Goal: Obtain resource: Download file/media

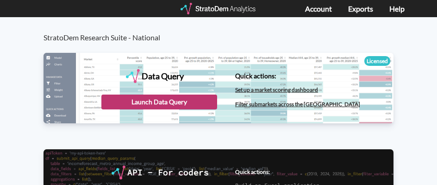
click at [199, 103] on div "Launch Data Query" at bounding box center [159, 102] width 116 height 15
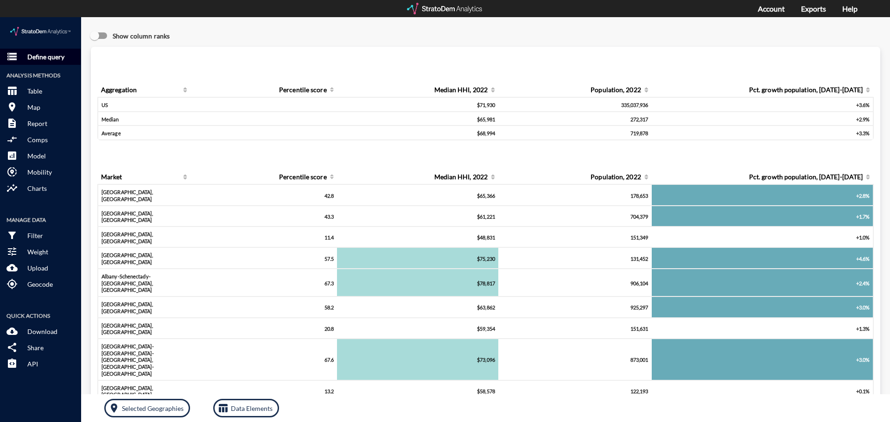
click p "Define query"
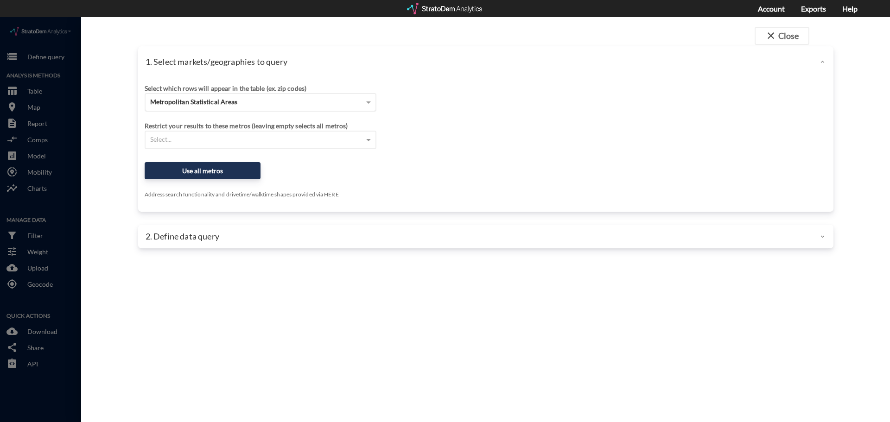
click div "Metropolitan Statistical Areas"
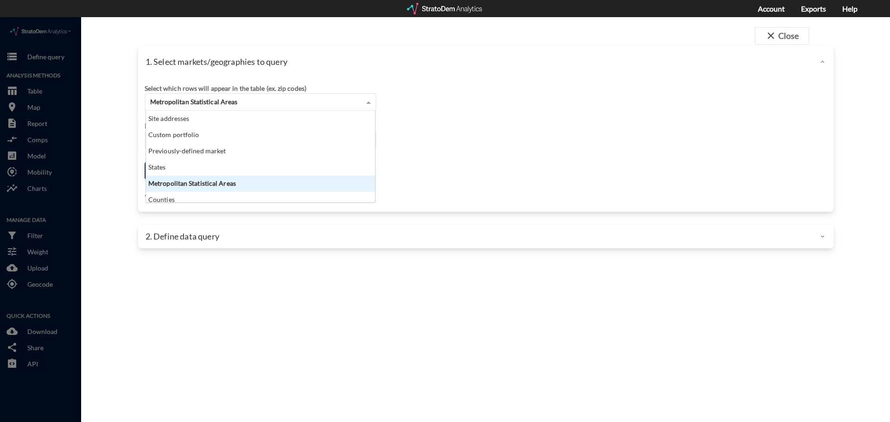
scroll to position [85, 223]
click div "Metropolitan Statistical Areas"
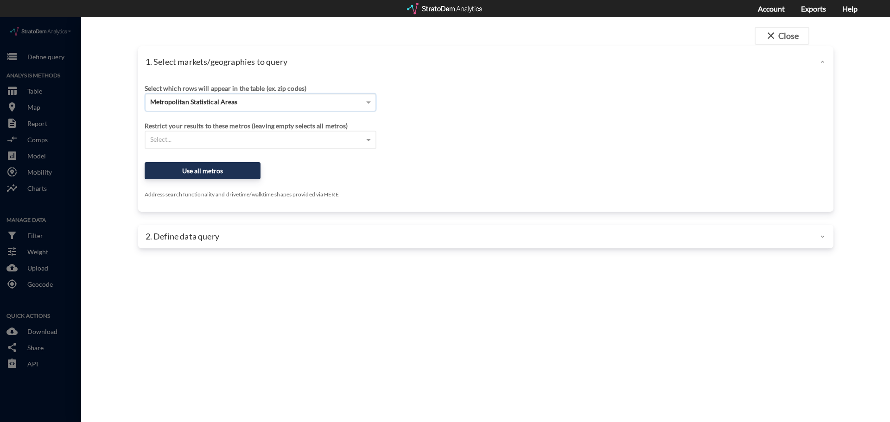
click span "Metropolitan Statistical Areas"
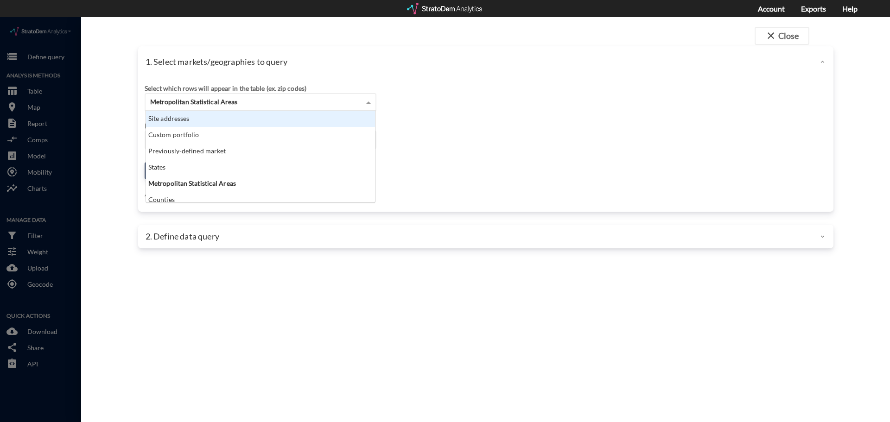
click div "Site addresses"
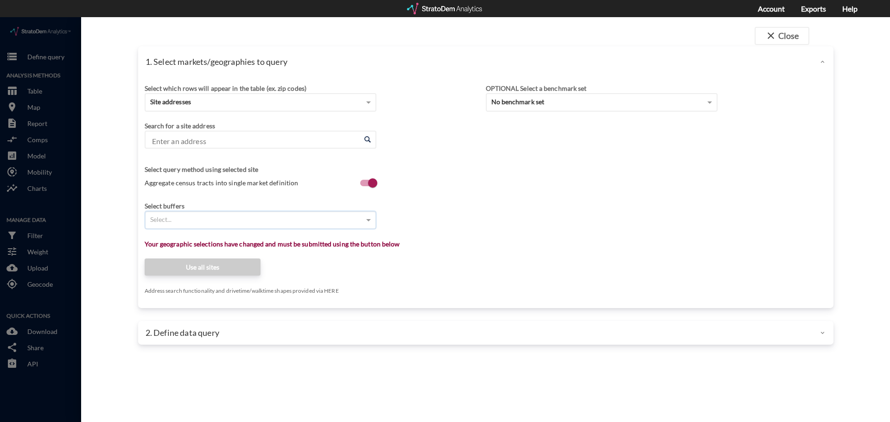
click div "Select..."
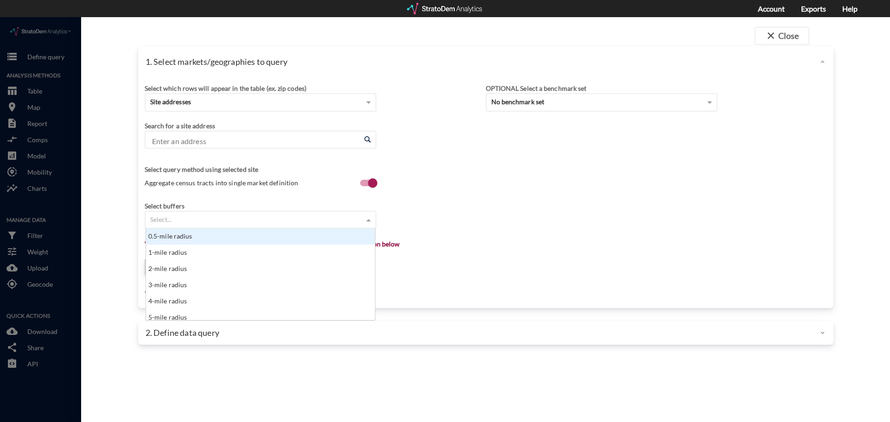
type input "5"
type input "10"
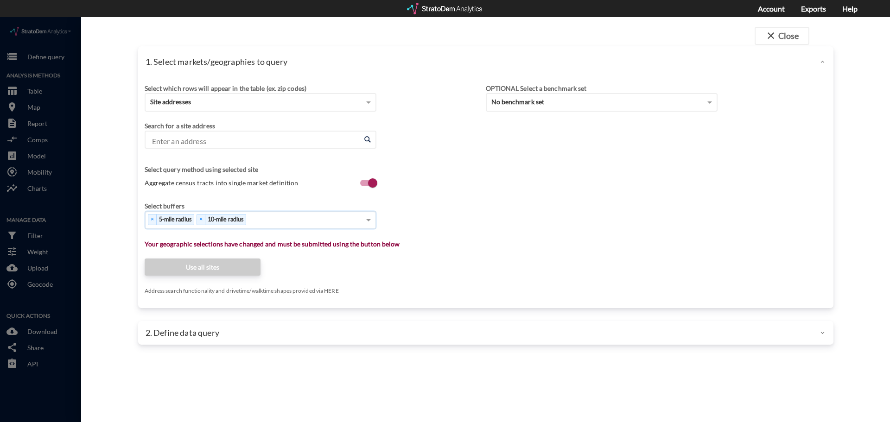
click input "Enter an address"
paste input "45 Coburg Rd, Charleston, SC 29407"
click li "45 Coburg Rd, Charleston, South Carolina"
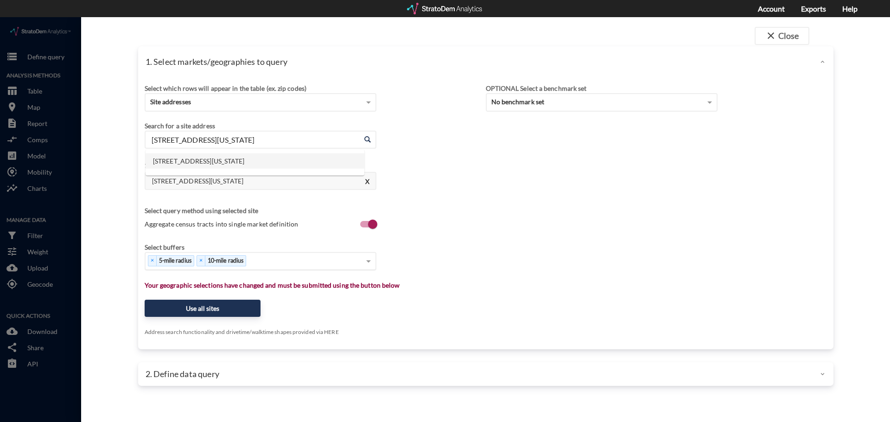
drag, startPoint x: 303, startPoint y: 124, endPoint x: 109, endPoint y: 120, distance: 193.7
click div "close Close 1. Select markets/geographies to query Select which rows will appea…"
paste input "6805 Walnut Branch Ln, Charlotte, NC 28277"
click li "6805 Walnut Branch Ln, Charlotte, North Carolina"
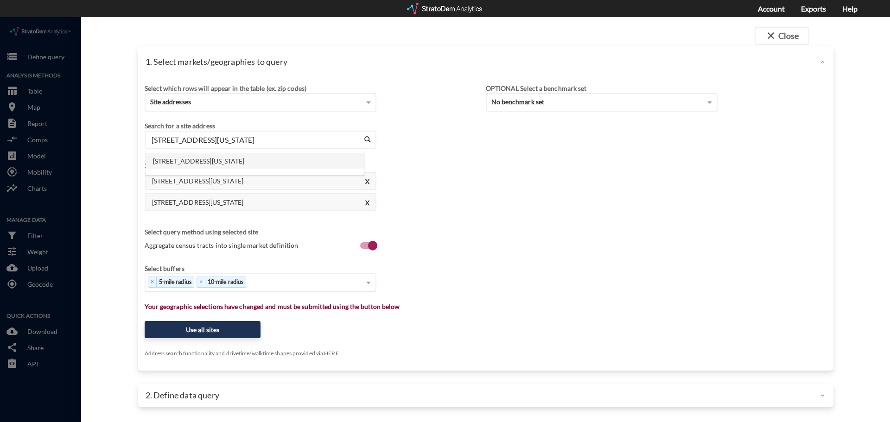
drag, startPoint x: 325, startPoint y: 120, endPoint x: 129, endPoint y: 112, distance: 196.2
click div "1. Select markets/geographies to query Select which rows will appear in the tab…"
paste input "3955 Fair Ridge Dr, Fairfax, VA 22033"
click li "3955 Fair Ridge Dr, Fairfax, Virginia"
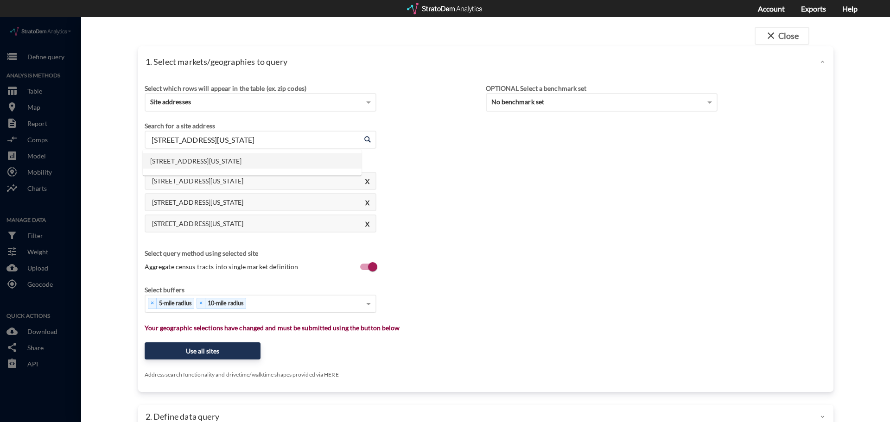
drag, startPoint x: 274, startPoint y: 120, endPoint x: 135, endPoint y: 120, distance: 138.6
click div "Select which rows will appear in the table (ex. zip codes) Site addresses Selec…"
paste input "220 Convention Dr, Fairview, TX 75069"
click li "220 Convention Dr, Fairview, Texas"
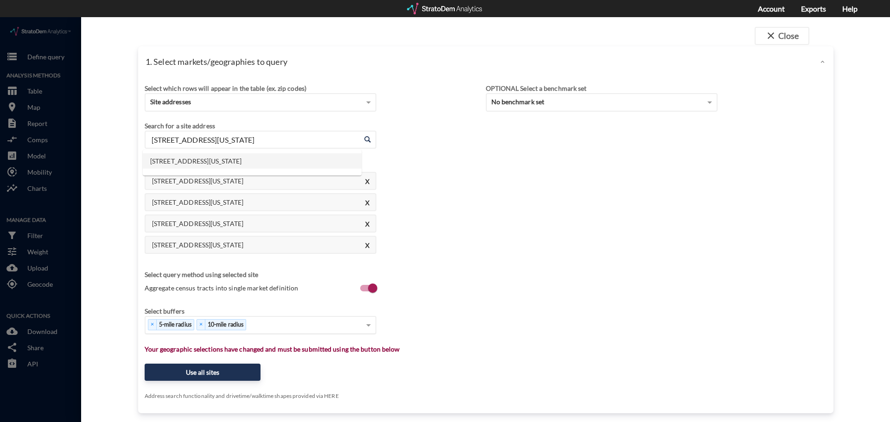
drag, startPoint x: 268, startPoint y: 121, endPoint x: 142, endPoint y: 109, distance: 126.2
click div "Search for a site address Enter an address 220 Convention Dr, Fairview, Texas E…"
paste input "771 Lakeside Pkwy, Flower Mound, TX 75022"
click li "2771 Lakeside Pkwy, Flower Mound, Texas"
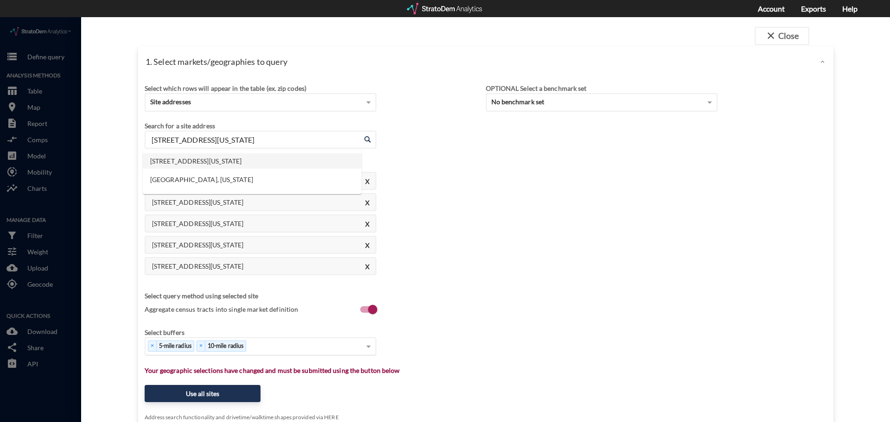
drag, startPoint x: 291, startPoint y: 123, endPoint x: 139, endPoint y: 120, distance: 151.6
click div "Select which rows will appear in the table (ex. zip codes) Site addresses Selec…"
paste input "14201 N Kentucky Ave, Oklahoma City, OK 73134"
click li "14201 N Kentucky Ave, Oklahoma City, Oklahoma"
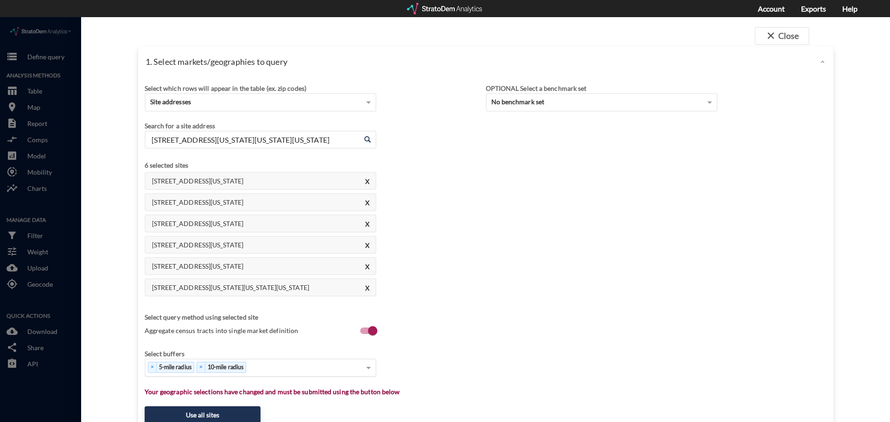
type input "14201 N Kentucky Ave, Oklahoma City, Oklahoma"
click div "45 Coburg Rd, Charleston, South Carolina X 6805 Walnut Branch Ln, Charlotte, No…"
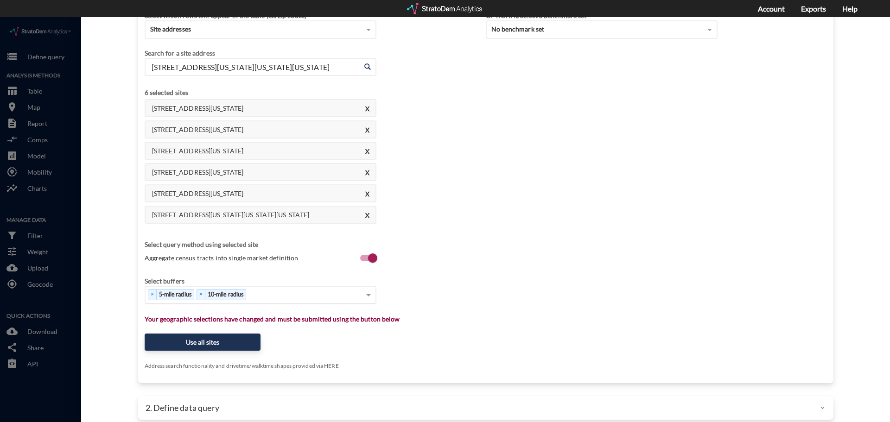
scroll to position [83, 0]
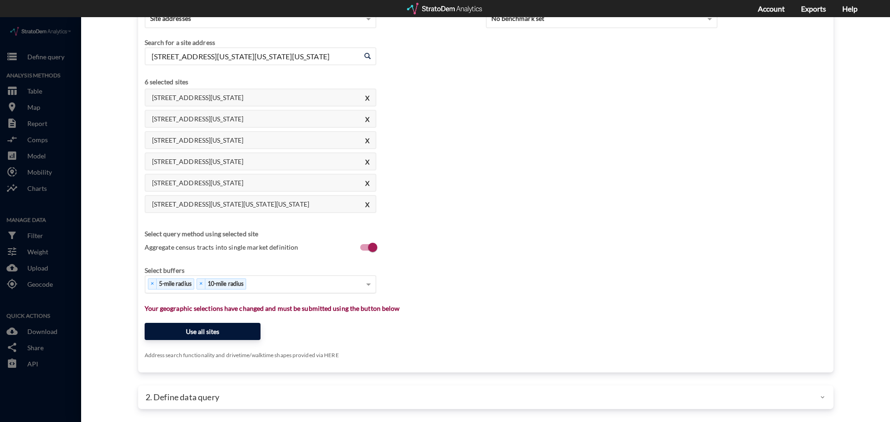
click button "Use all sites"
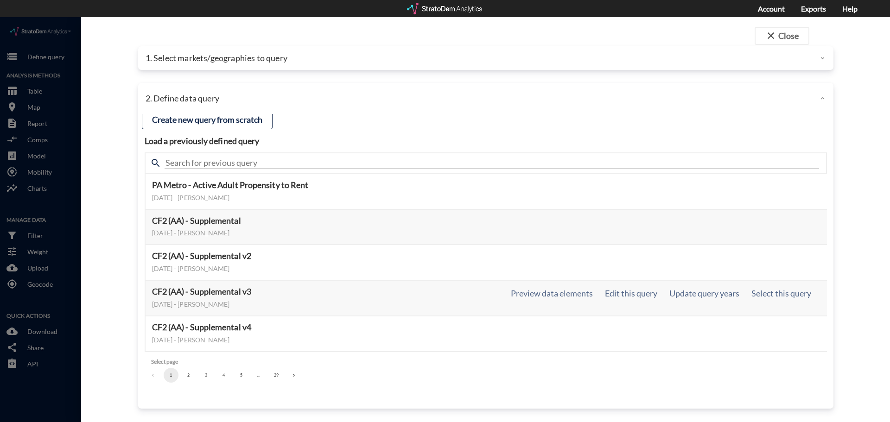
scroll to position [0, 0]
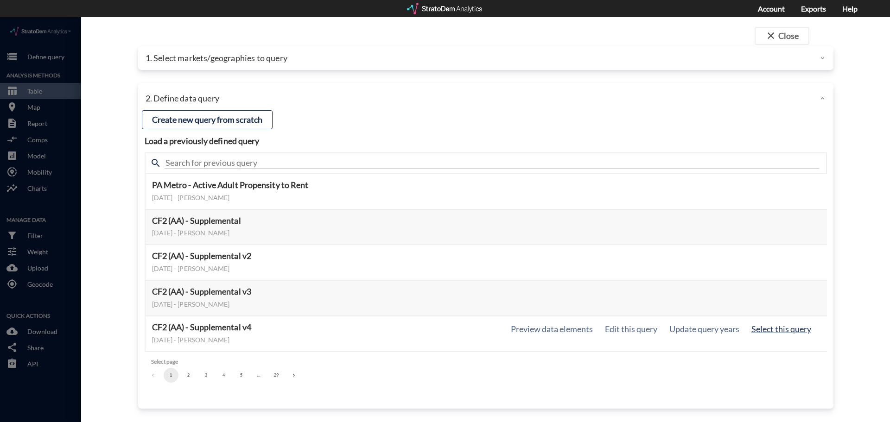
click button "Select this query"
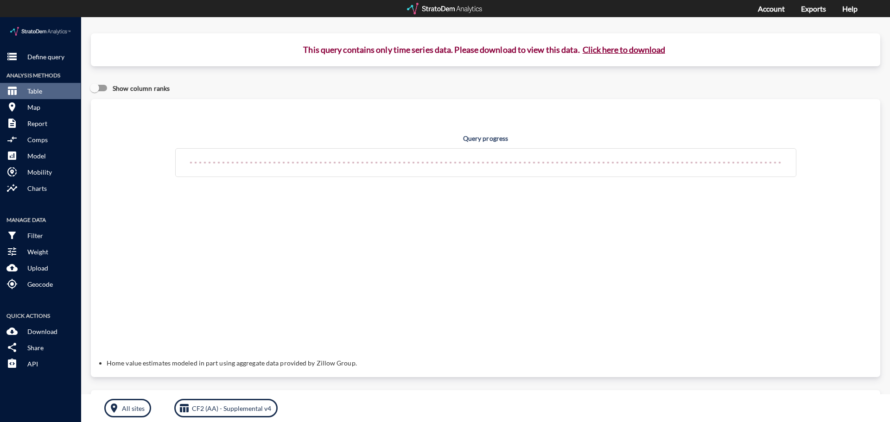
click button "Click here to download"
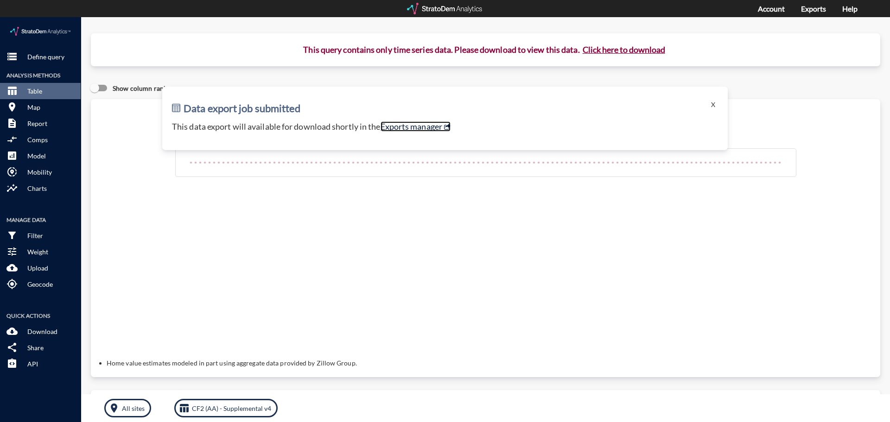
click link "Exports manager"
click div "Query progress Home value estimates modeled in part using aggregate data provid…"
click p "Define query"
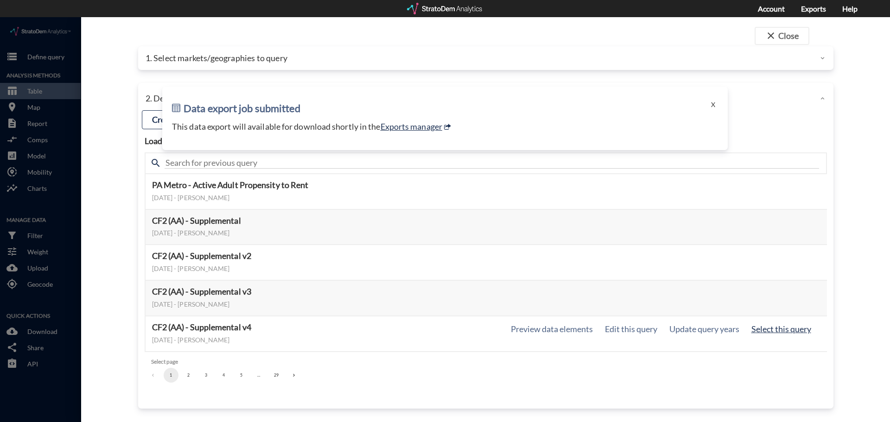
click button "Select this query"
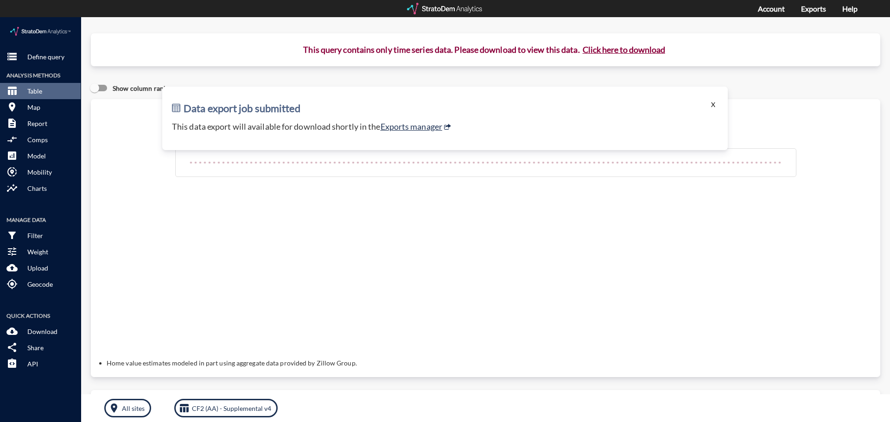
click button "X"
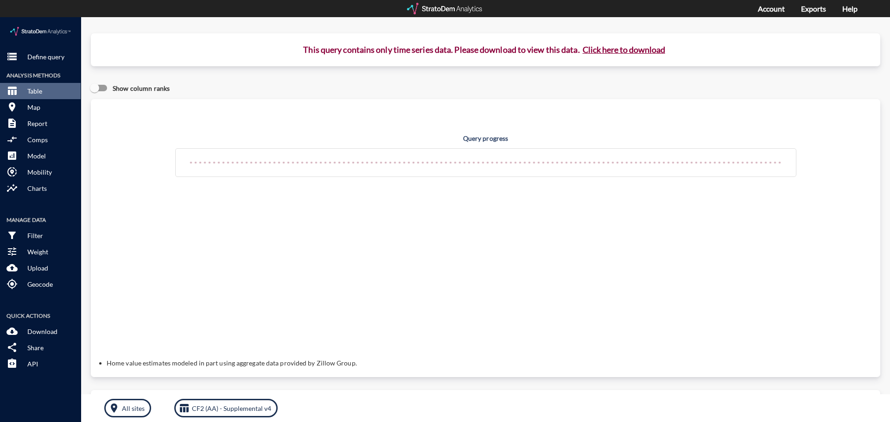
click button "Click here to download"
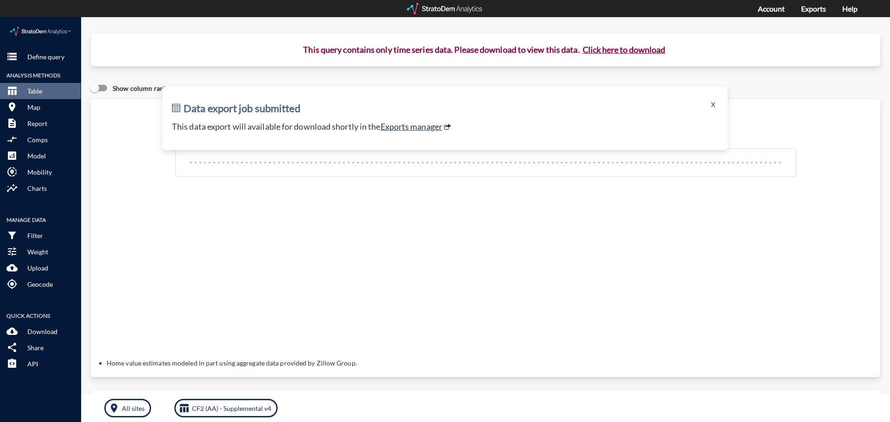
click button "Click here to download"
click link "Exports manager"
click button "storage Define query"
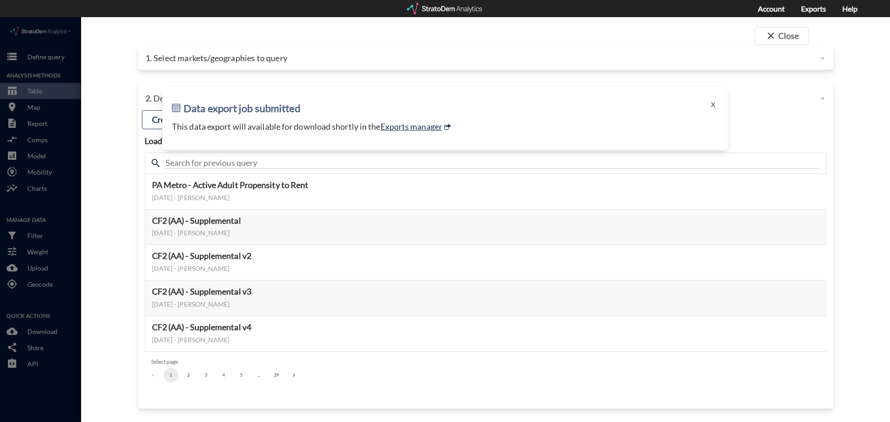
click p "1. Select markets/geographies to query"
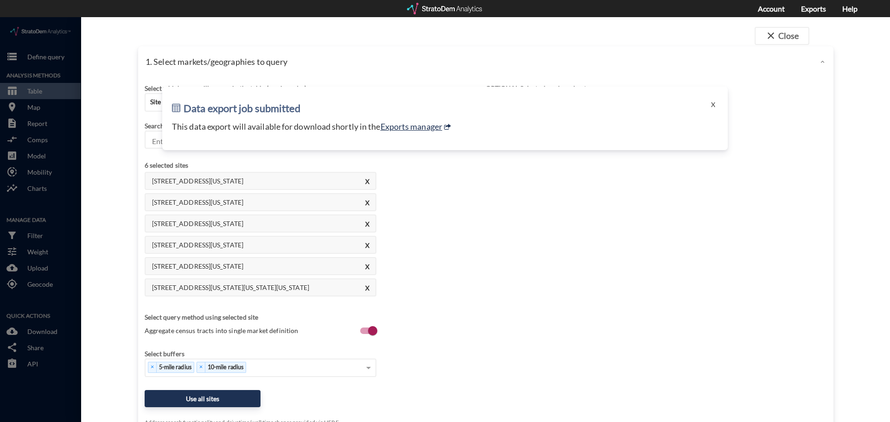
click div "Select which rows will appear in the table (ex. zip codes) Site addresses Selec…"
click button "Use all sites"
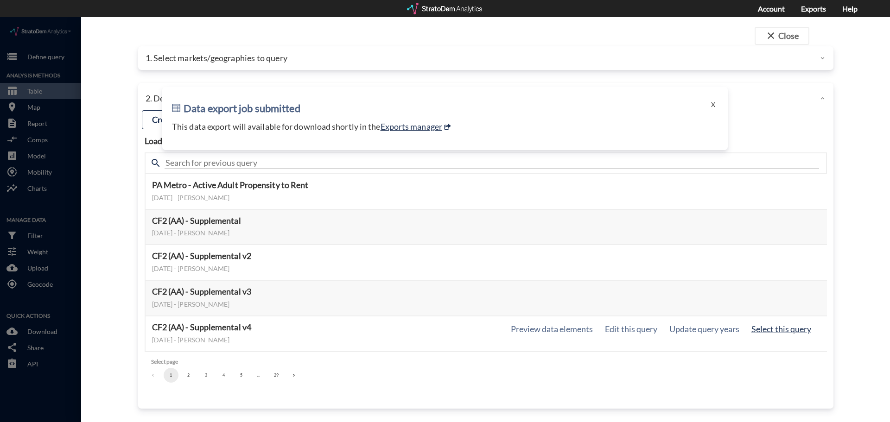
click button "Select this query"
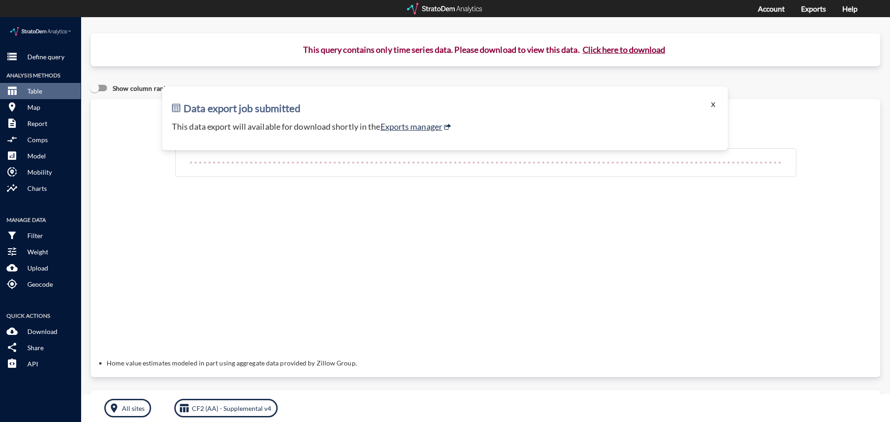
click button "X"
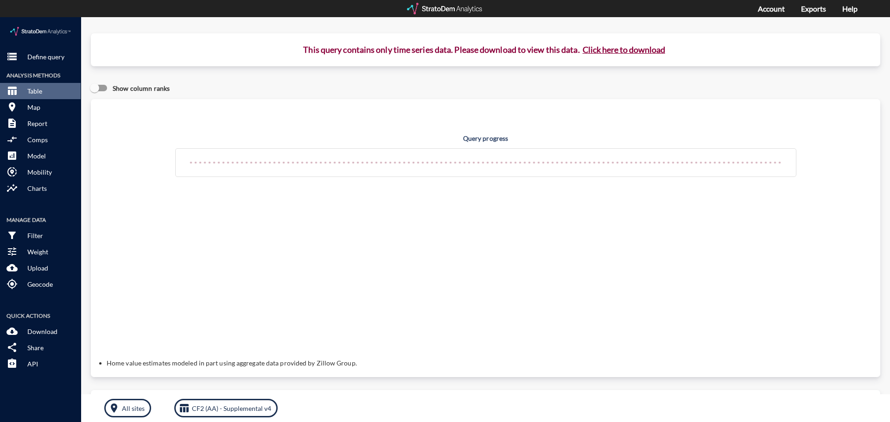
click div "Query progress Home value estimates modeled in part using aggregate data provid…"
click div "Query progress"
click div
click button "Click here to download"
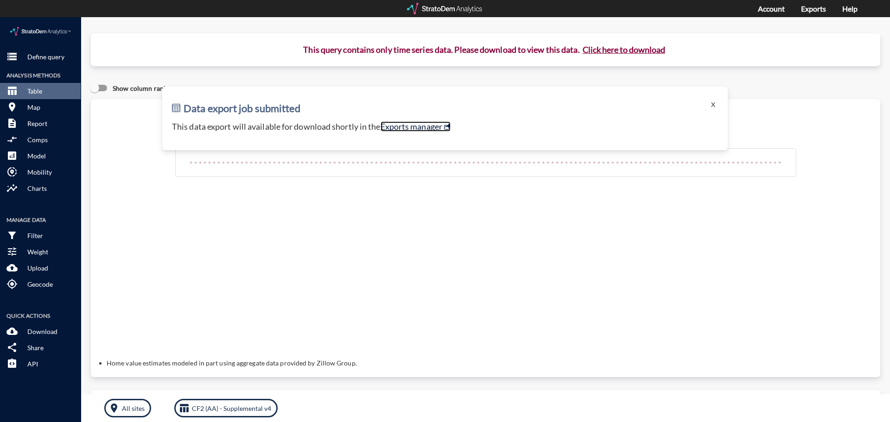
click link "Exports manager"
click p "Define query"
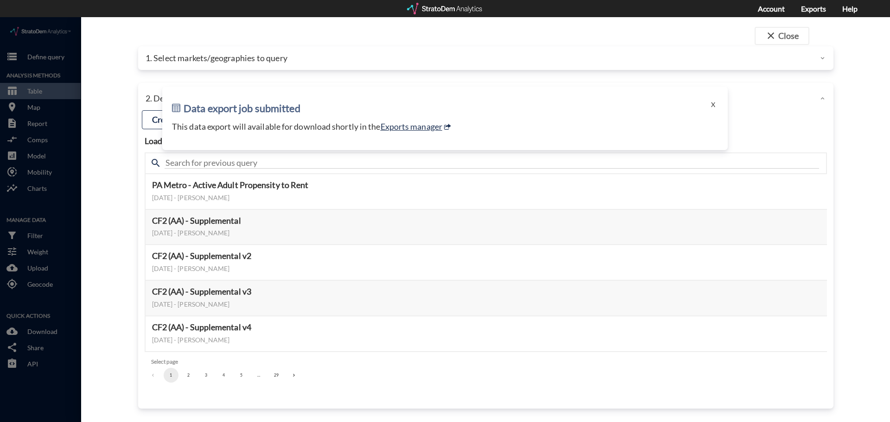
click div
click button "X"
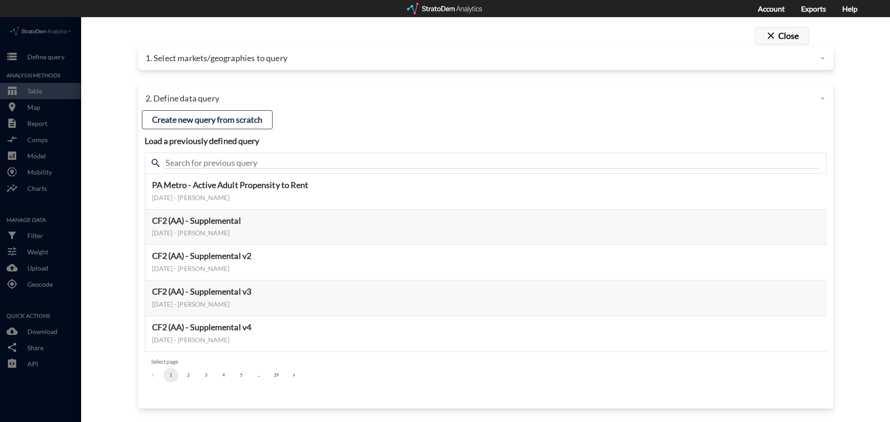
click button "close Close"
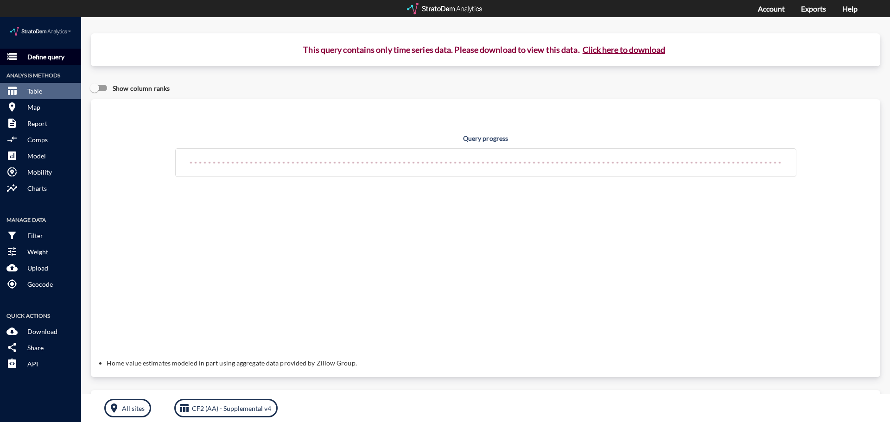
click p "Define query"
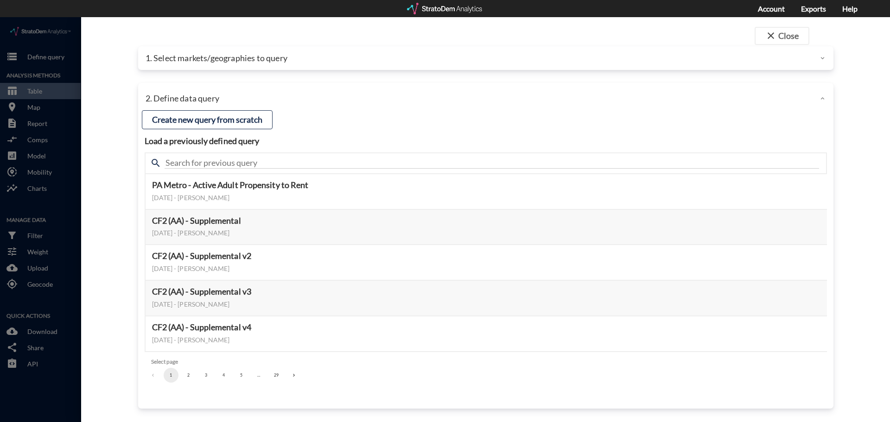
click div "1. Select markets/geographies to query"
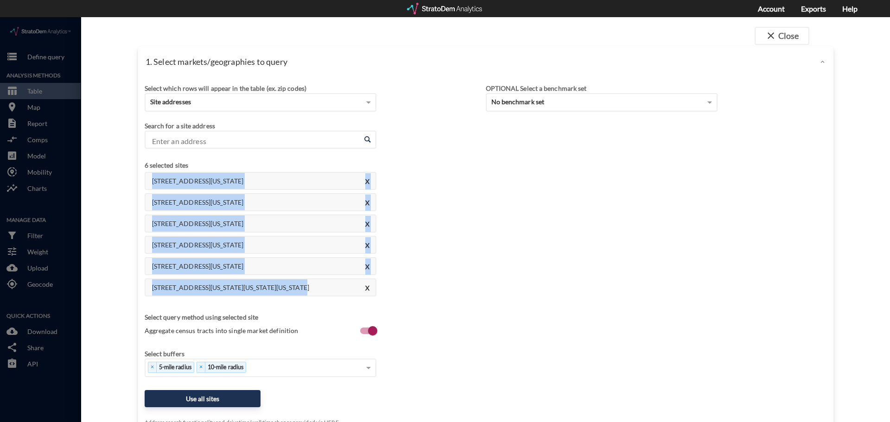
drag, startPoint x: 150, startPoint y: 164, endPoint x: 311, endPoint y: 276, distance: 196.2
click div "45 Coburg Rd, Charleston, South Carolina X 6805 Walnut Branch Ln, Charlotte, No…"
copy div "45 Coburg Rd, Charleston, South Carolina X 6805 Walnut Branch Ln, Charlotte, No…"
click div "Select which rows will appear in the table (ex. zip codes) Site addresses Selec…"
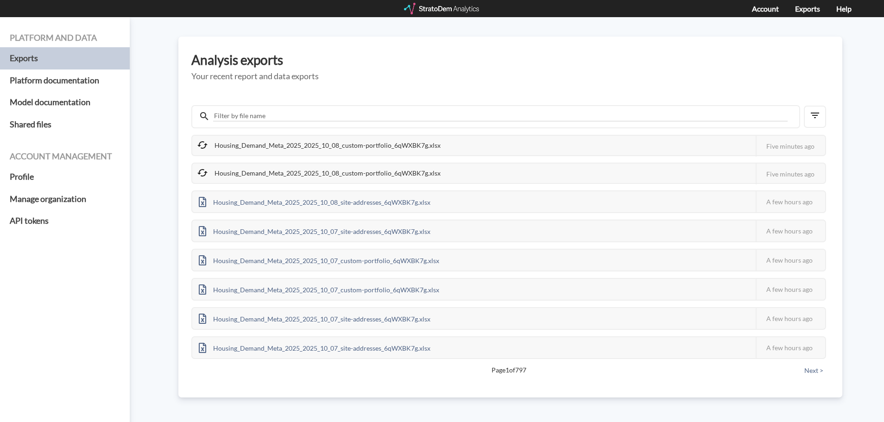
click at [399, 142] on div "Housing_Demand_Meta_2025_2025_10_08_custom-portfolio_6qWXBK7g.xlsx" at bounding box center [319, 145] width 255 height 19
click at [358, 148] on div "Housing_Demand_Meta_2025_2025_10_08_custom-portfolio_6qWXBK7g.xlsx" at bounding box center [319, 145] width 255 height 19
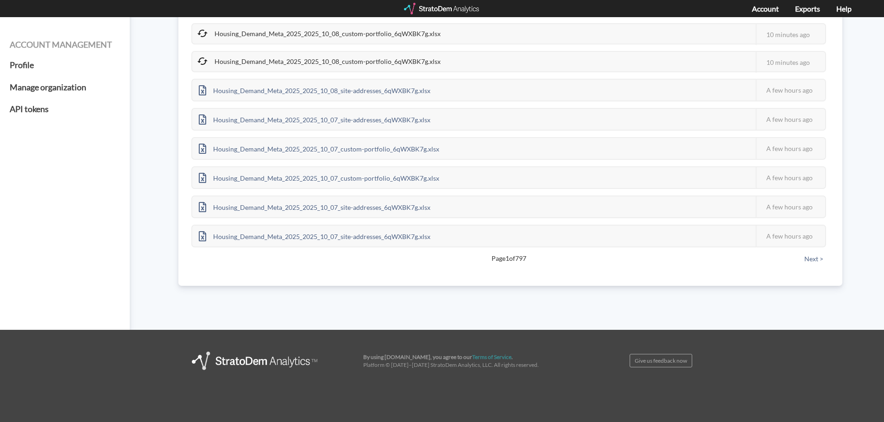
scroll to position [112, 0]
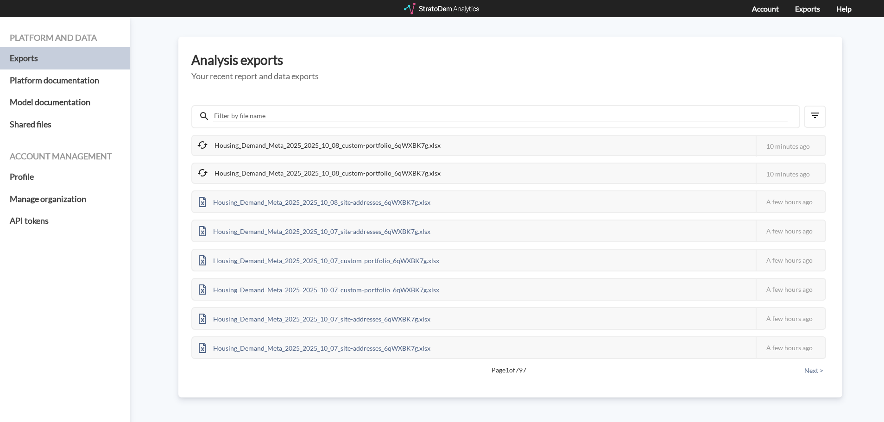
click at [394, 148] on div "Housing_Demand_Meta_2025_2025_10_08_custom-portfolio_6qWXBK7g.xlsx" at bounding box center [319, 145] width 255 height 19
click at [818, 371] on button "Next >" at bounding box center [814, 371] width 25 height 10
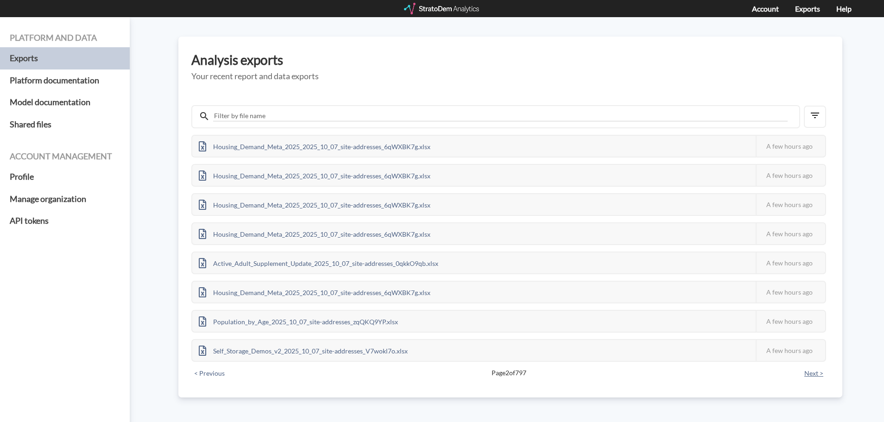
click at [818, 371] on button "Next >" at bounding box center [814, 373] width 25 height 10
click at [818, 371] on button "Next >" at bounding box center [814, 372] width 25 height 10
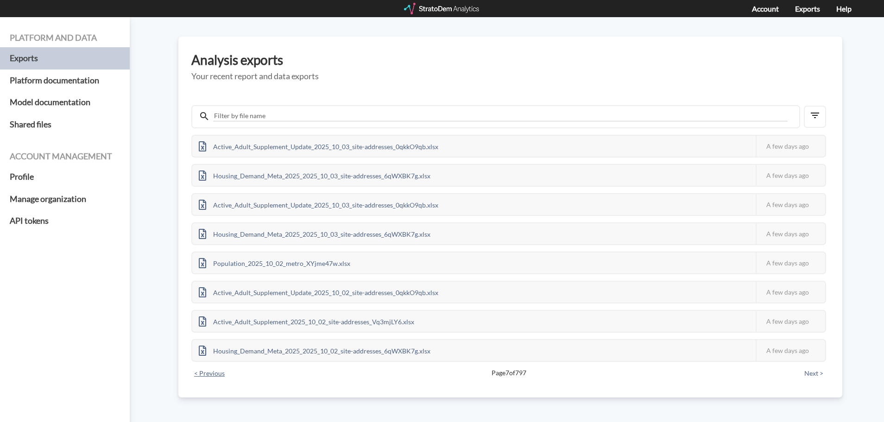
click at [202, 373] on button "< Previous" at bounding box center [209, 373] width 36 height 10
click at [220, 375] on button "< Previous" at bounding box center [209, 372] width 36 height 10
click at [220, 375] on button "< Previous" at bounding box center [209, 373] width 36 height 10
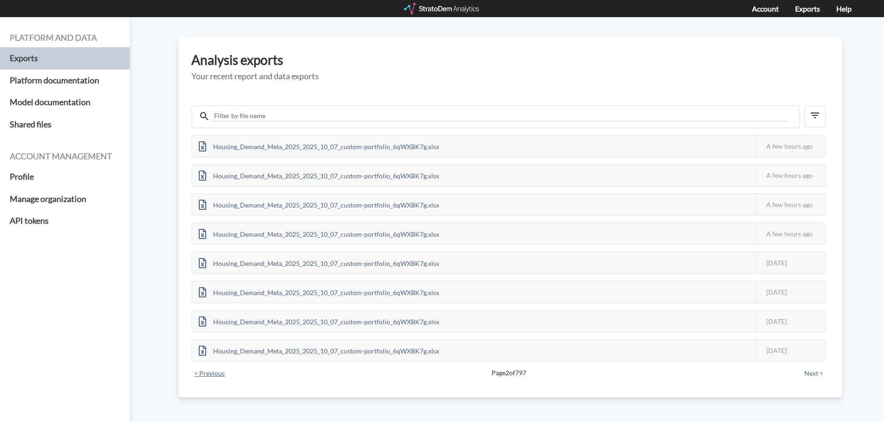
click at [220, 375] on button "< Previous" at bounding box center [209, 373] width 36 height 10
click at [220, 375] on div "CF2_(AA)_Supplemental_v4_2025_10_07_metro_37GGM27b.xlsx This job failed The Str…" at bounding box center [510, 240] width 638 height 283
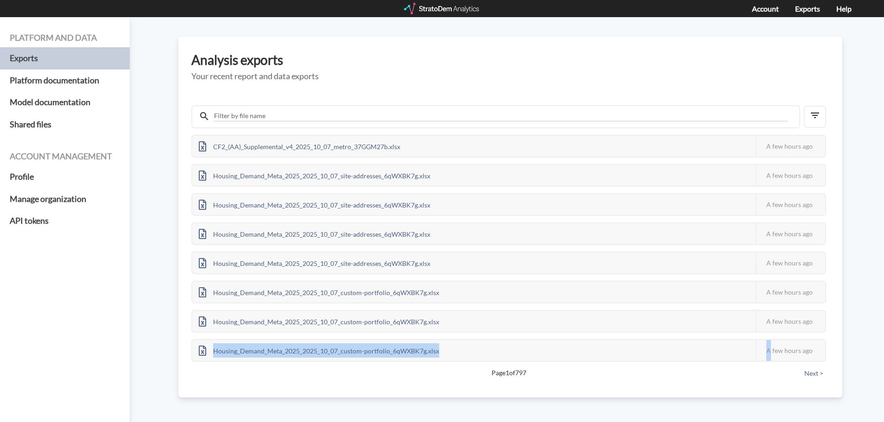
click at [220, 375] on div "CF2_(AA)_Supplemental_v4_2025_10_07_metro_37GGM27b.xlsx This job failed The Str…" at bounding box center [510, 240] width 638 height 283
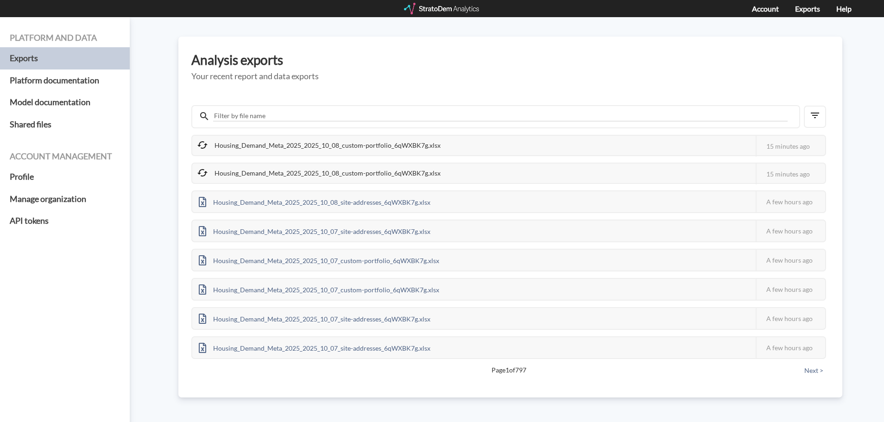
drag, startPoint x: 760, startPoint y: 137, endPoint x: 544, endPoint y: 151, distance: 216.9
click at [544, 151] on div "Housing_Demand_Meta_2025_2025_10_08_custom-portfolio_6qWXBK7g.xlsx This job fai…" at bounding box center [508, 145] width 635 height 21
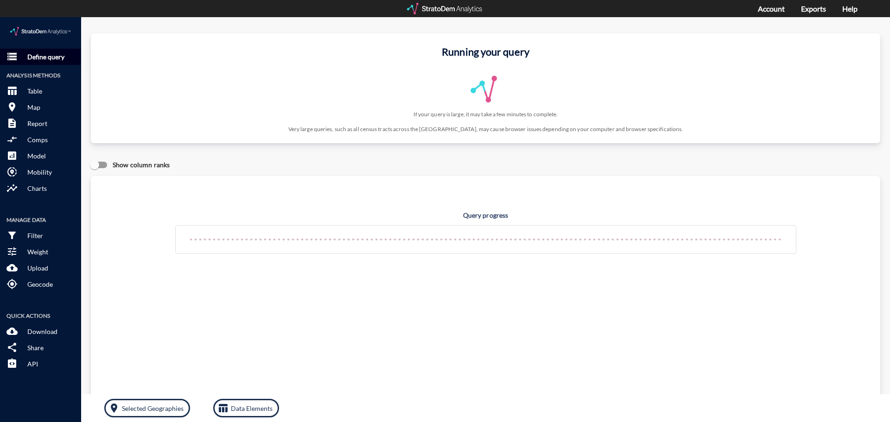
click p "Define query"
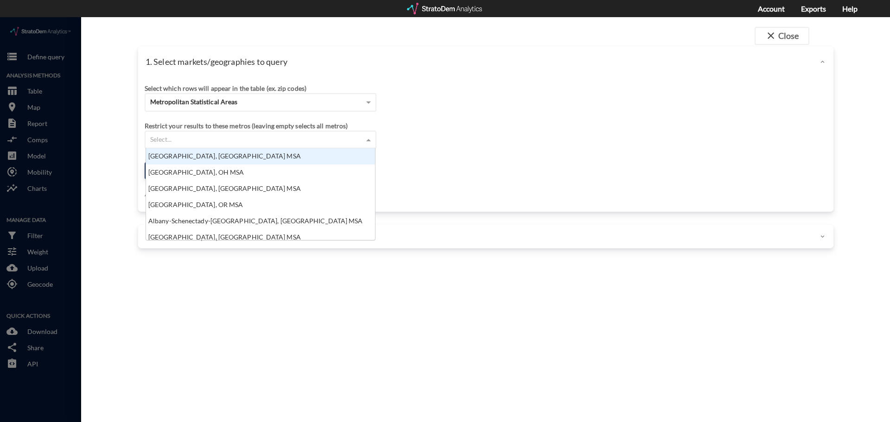
click div "Select..."
click button "close Close"
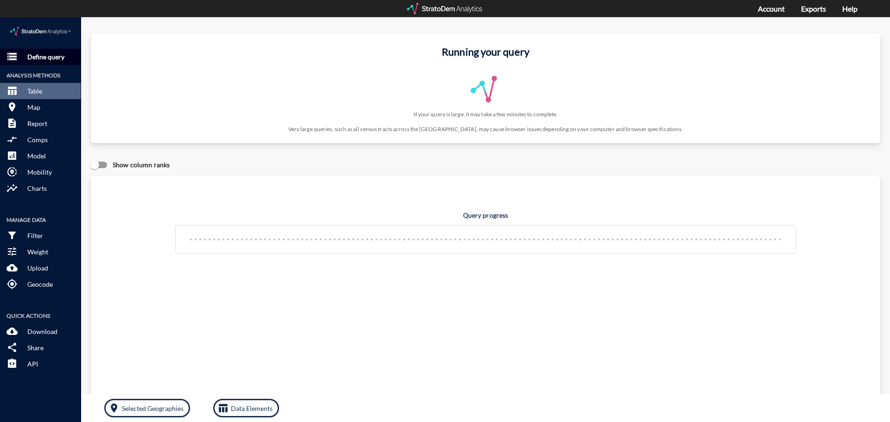
click p "Define query"
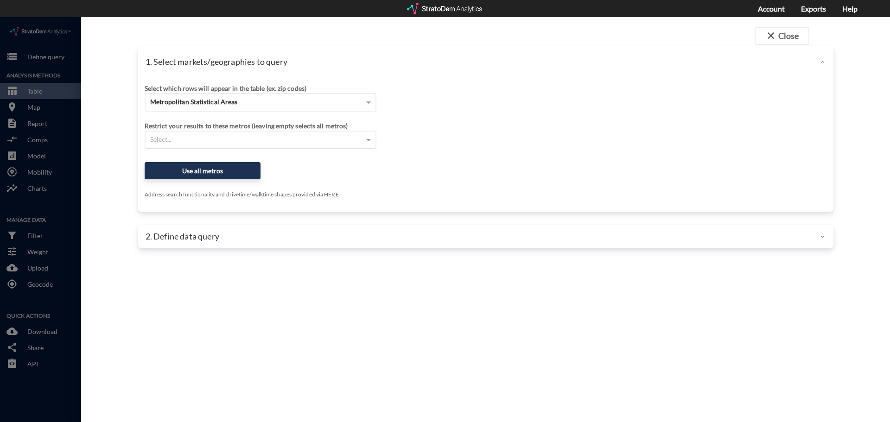
click div "Select..."
type input "f"
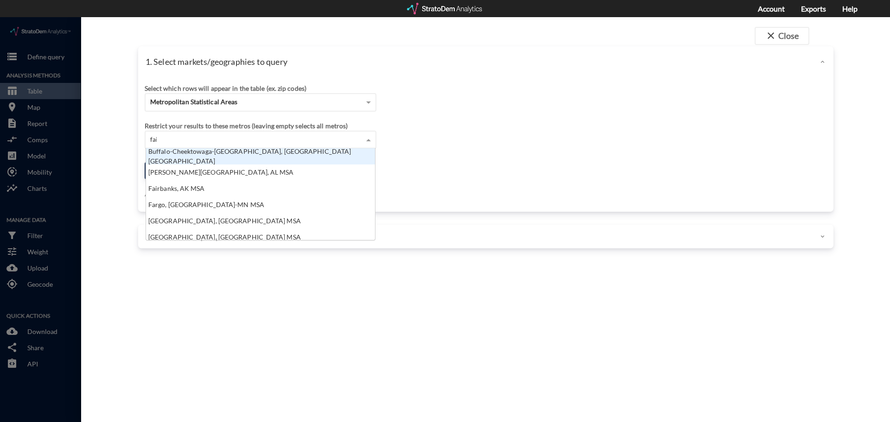
scroll to position [42, 223]
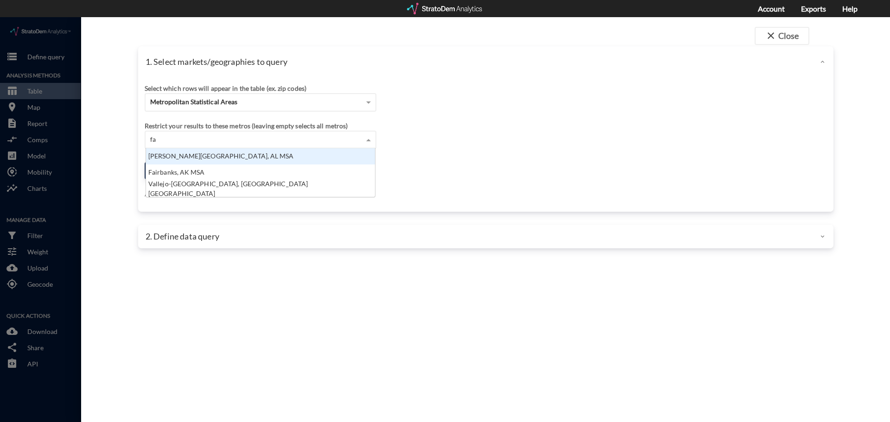
type input "f"
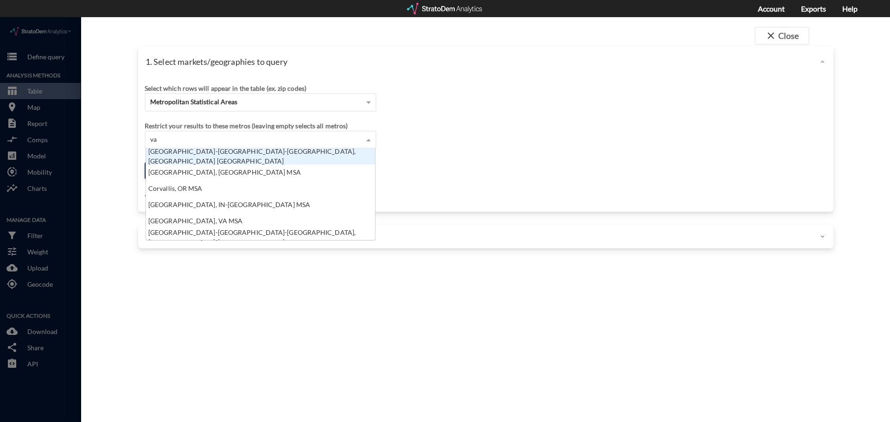
type input "v"
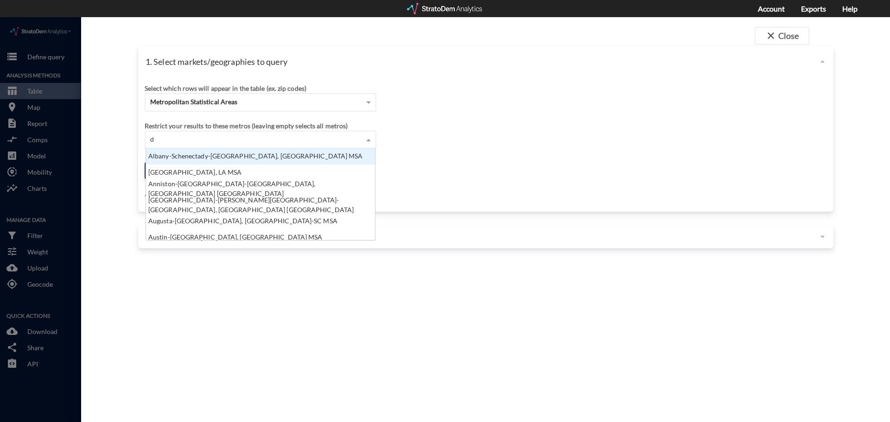
type input "dc"
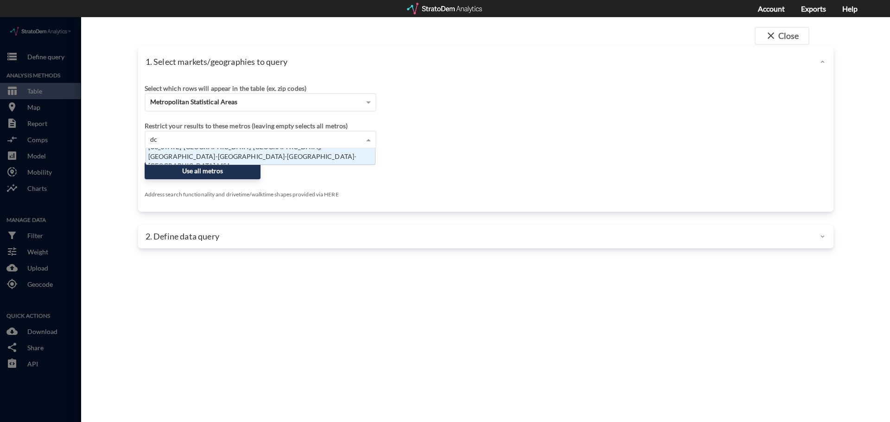
scroll to position [9, 223]
click div "Washington-Arlington-Alexandria, DC-VA-MD-WV MSA"
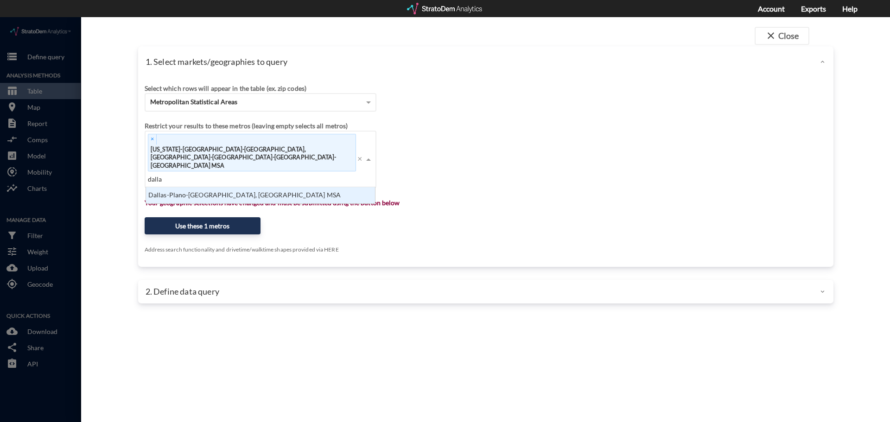
type input "dallas"
click div "Dallas-Plano-Irving, TX MSA"
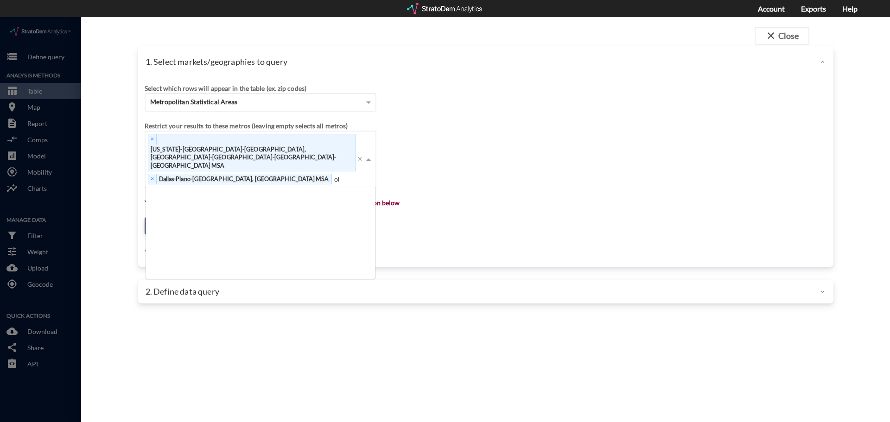
scroll to position [7, 6]
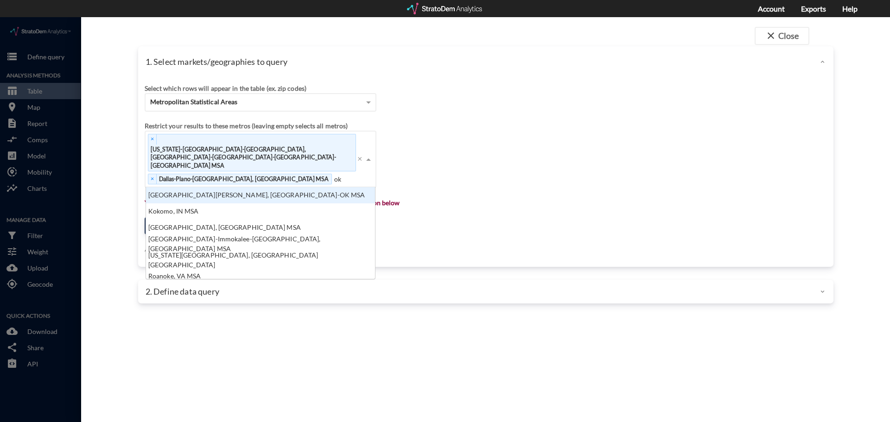
type input "okl"
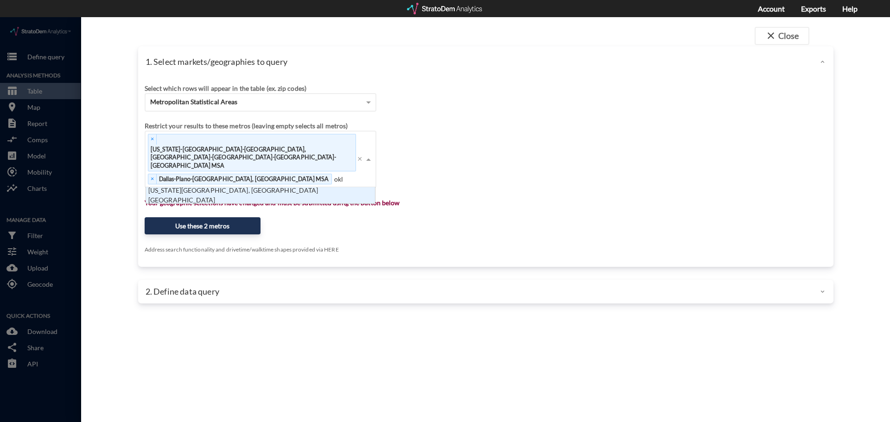
click div "Oklahoma City, OK MSA"
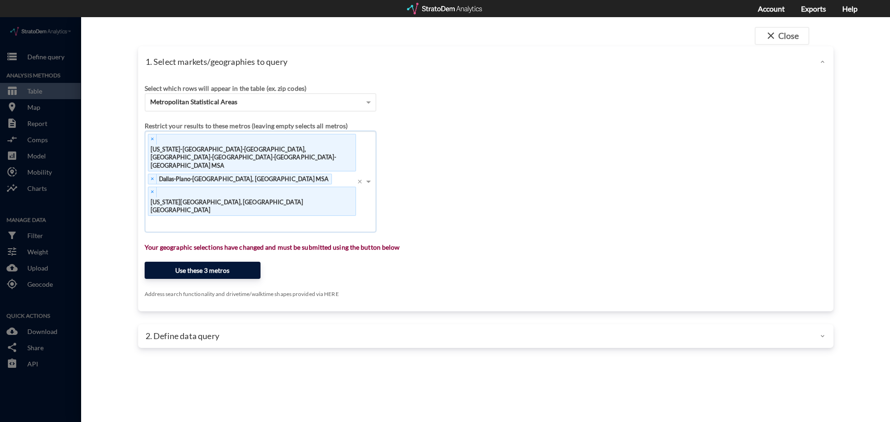
click button "Use these 3 metros"
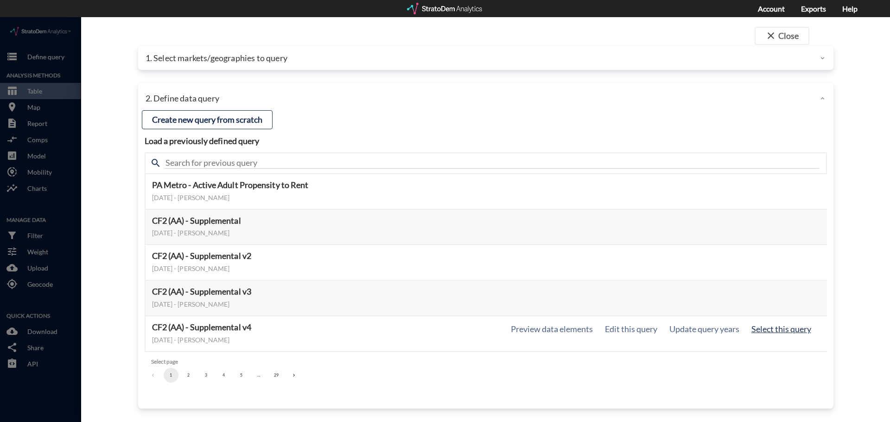
click button "Select this query"
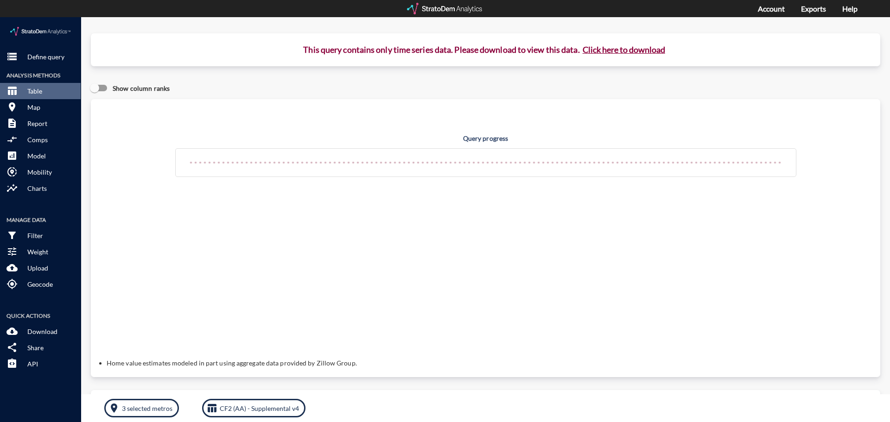
click button "Click here to download"
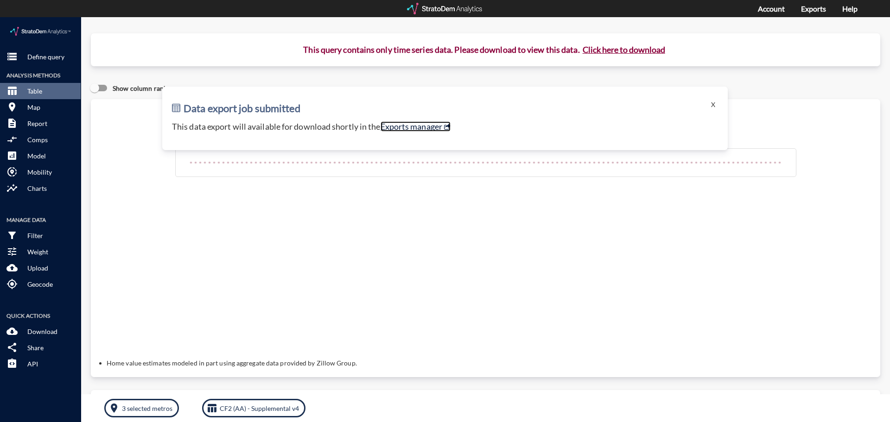
click link "Exports manager"
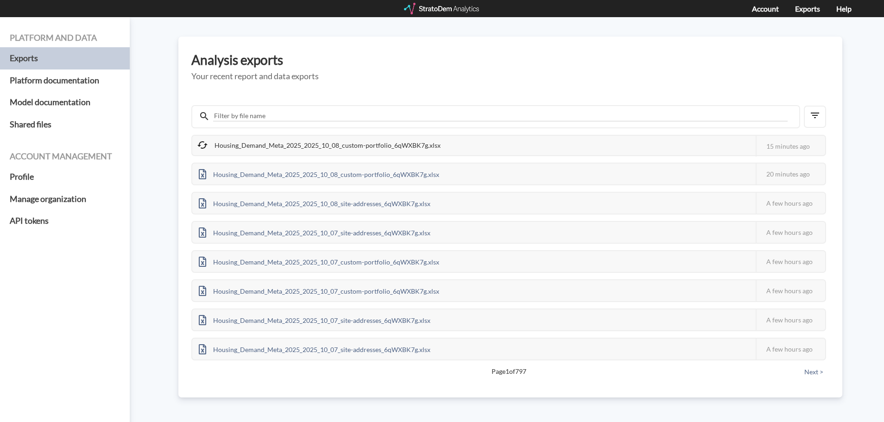
click at [817, 128] on div at bounding box center [508, 116] width 635 height 23
click at [817, 124] on button "button" at bounding box center [815, 117] width 22 height 22
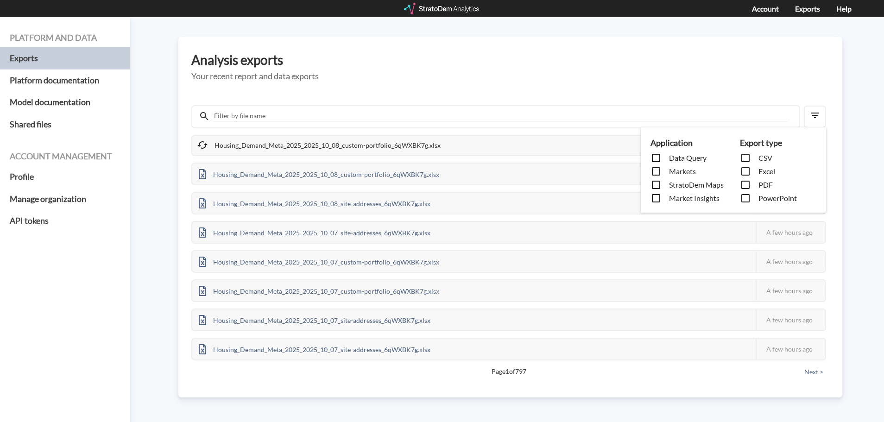
click at [817, 122] on div "Application Data Query Markets StratoDem Maps Market Insights Export type CSV E…" at bounding box center [442, 211] width 884 height 422
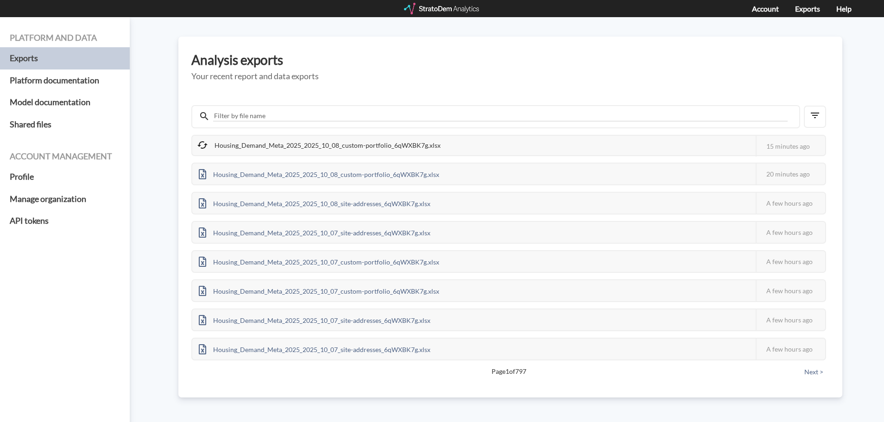
drag, startPoint x: 508, startPoint y: 133, endPoint x: 488, endPoint y: 148, distance: 24.8
click at [488, 148] on div "Housing_Demand_Meta_2025_2025_10_08_custom-portfolio_6qWXBK7g.xlsx This job fai…" at bounding box center [508, 145] width 635 height 21
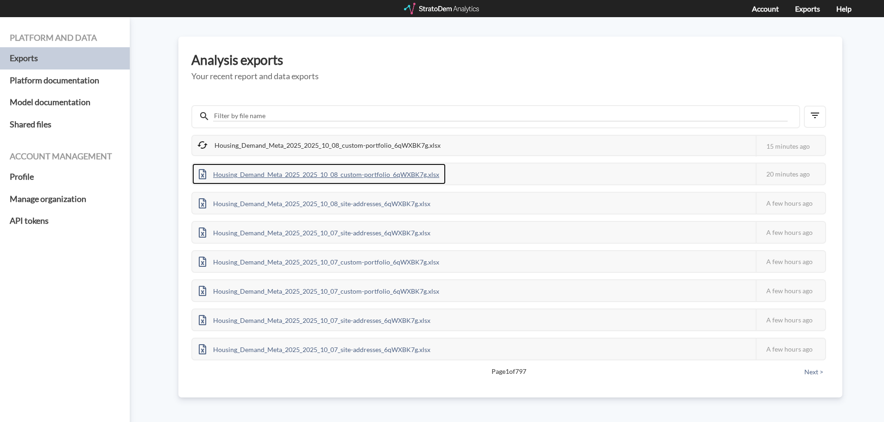
drag, startPoint x: 488, startPoint y: 148, endPoint x: 427, endPoint y: 169, distance: 64.5
click at [427, 169] on div "Housing_Demand_Meta_2025_2025_10_08_custom-portfolio_6qWXBK7g.xlsx" at bounding box center [318, 174] width 253 height 21
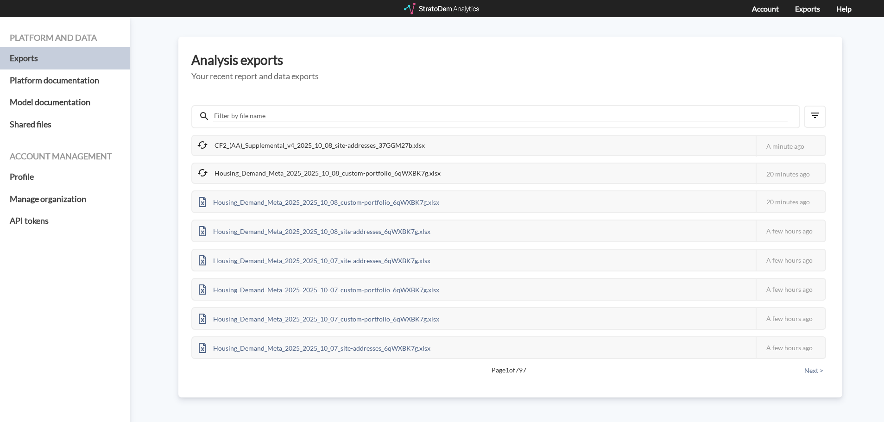
click at [451, 139] on div "CF2_(AA)_Supplemental_v4_2025_10_08_site-addresses_37GGM27b.xlsx This job faile…" at bounding box center [508, 145] width 635 height 21
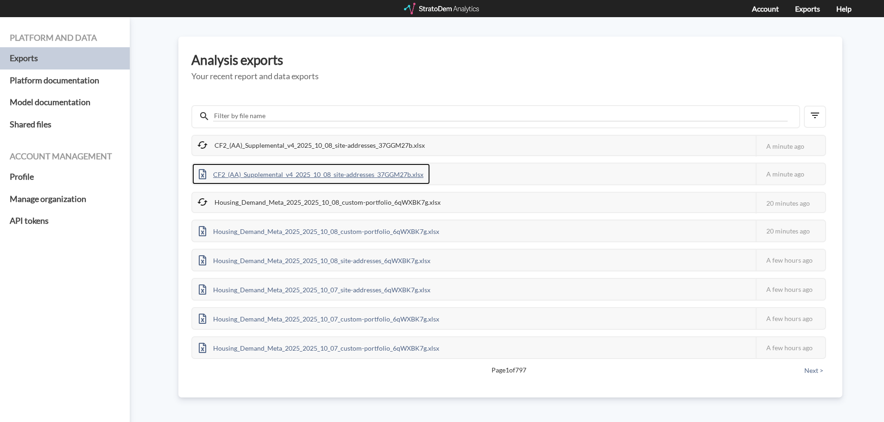
click at [348, 171] on div "CF2_(AA)_Supplemental_v4_2025_10_08_site-addresses_37GGM27b.xlsx" at bounding box center [311, 174] width 238 height 21
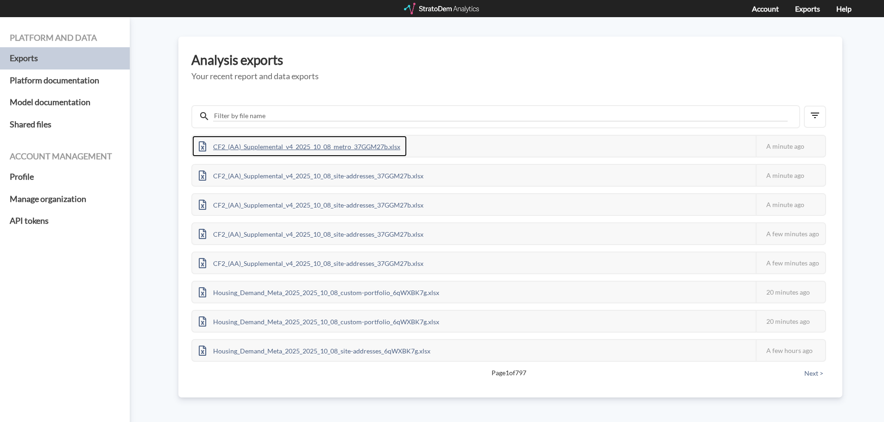
click at [387, 143] on div "CF2_(AA)_Supplemental_v4_2025_10_08_metro_37GGM27b.xlsx" at bounding box center [299, 146] width 215 height 21
